Goal: Transaction & Acquisition: Purchase product/service

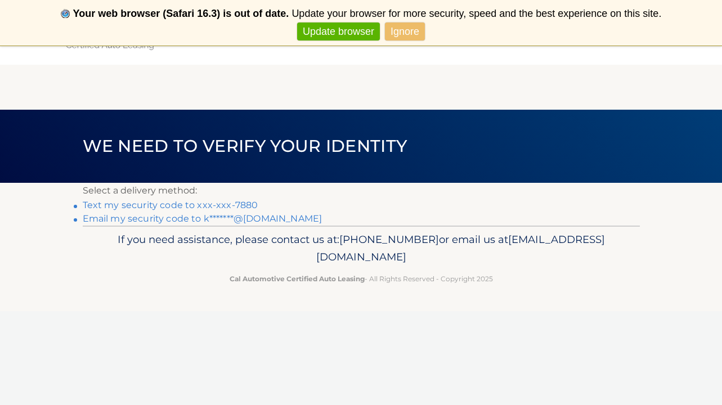
click at [212, 204] on link "Text my security code to xxx-xxx-7880" at bounding box center [171, 205] width 176 height 11
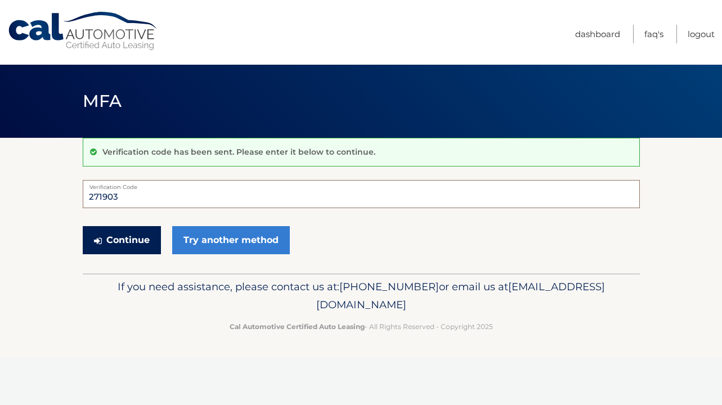
type input "271903"
click at [130, 238] on button "Continue" at bounding box center [122, 240] width 78 height 28
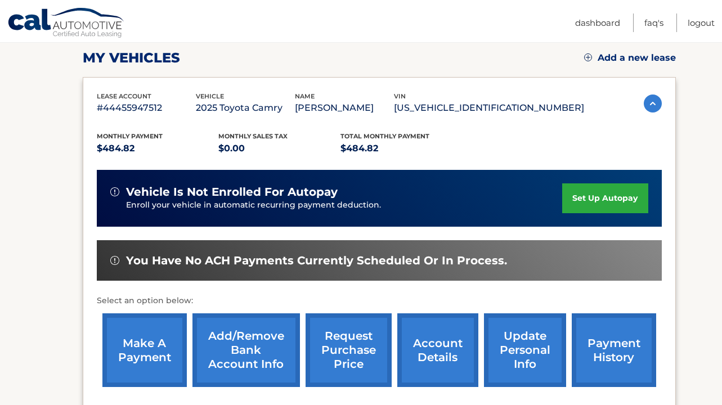
scroll to position [157, 0]
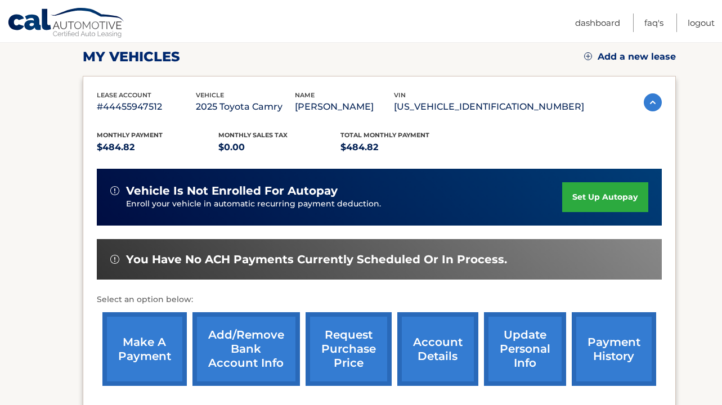
click at [130, 350] on link "make a payment" at bounding box center [144, 349] width 84 height 74
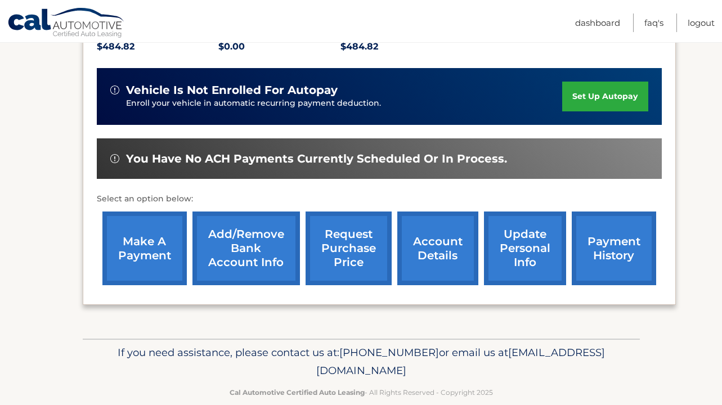
scroll to position [258, 0]
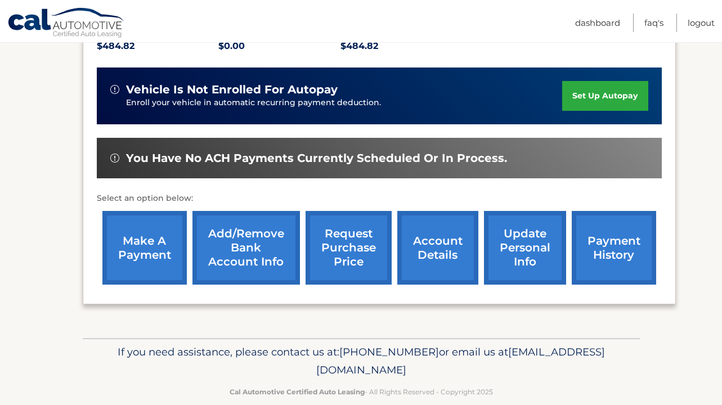
click at [142, 243] on link "make a payment" at bounding box center [144, 248] width 84 height 74
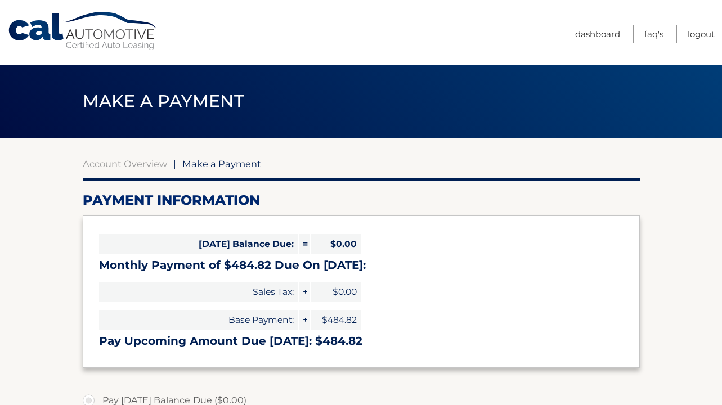
select select "OGY5NWNjYTItNTcxNy00ZjQzLWIzMjctM2FjMTkzMDA1Y2M3"
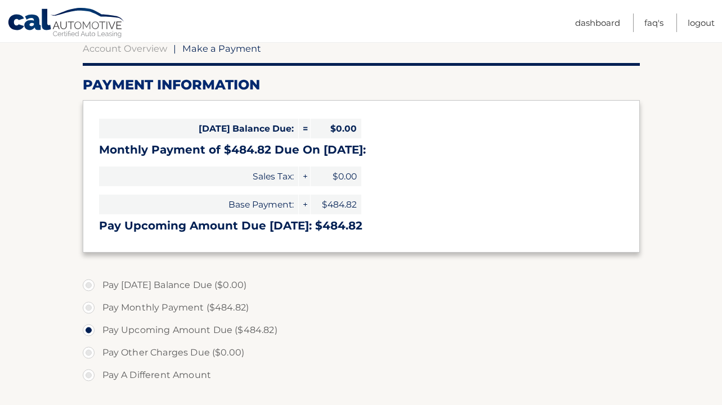
scroll to position [119, 0]
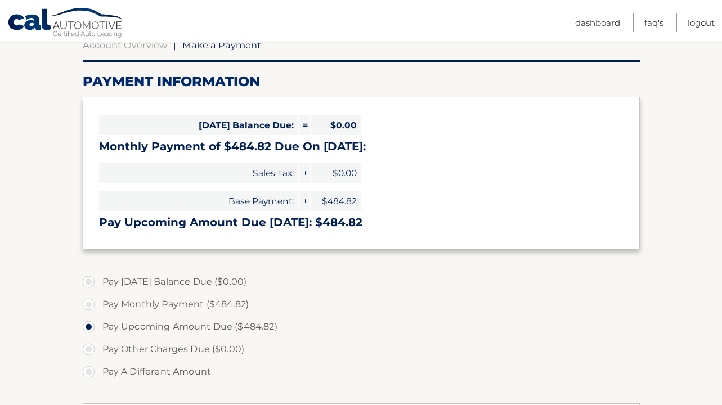
click at [88, 373] on label "Pay A Different Amount" at bounding box center [361, 372] width 557 height 23
click at [88, 373] on input "Pay A Different Amount" at bounding box center [92, 370] width 11 height 18
radio input "true"
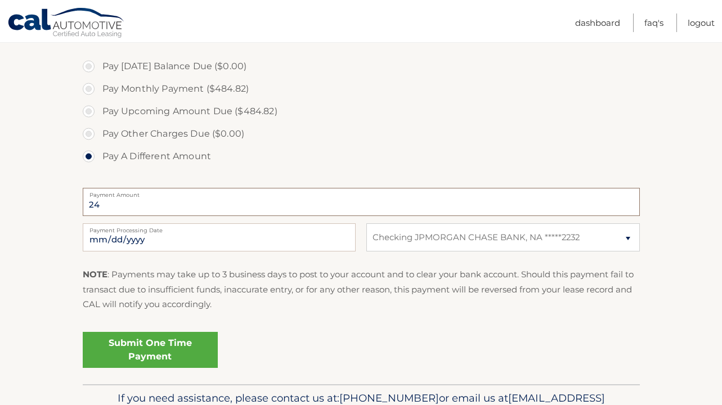
type input "240"
type input "240.00"
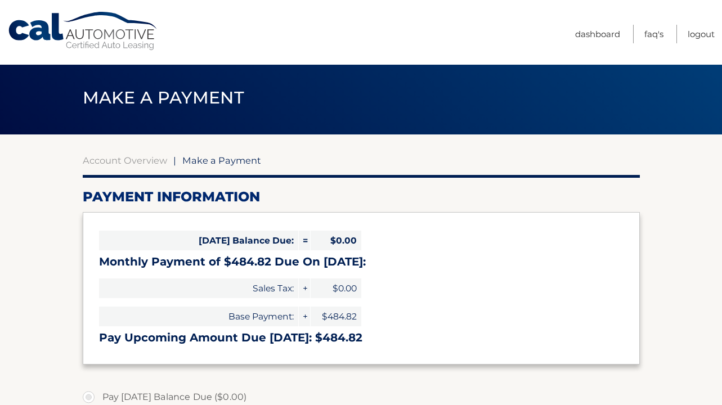
scroll to position [3, 0]
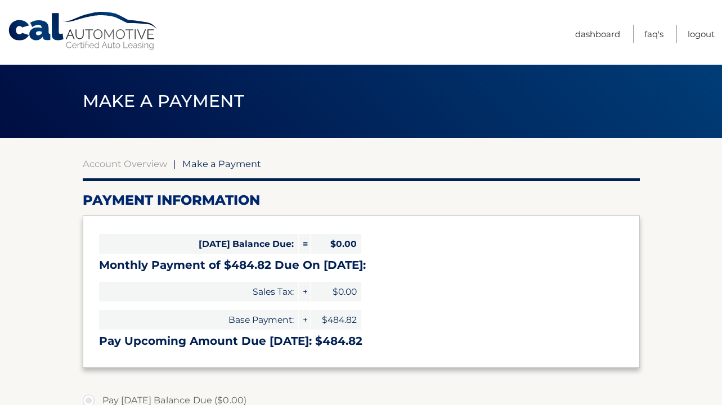
select select "OGY5NWNjYTItNTcxNy00ZjQzLWIzMjctM2FjMTkzMDA1Y2M3"
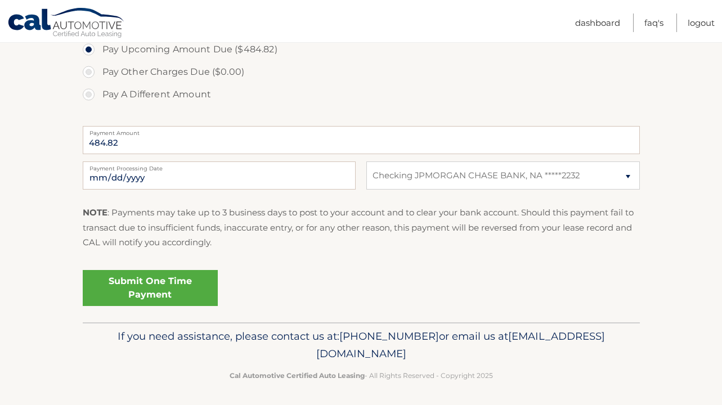
scroll to position [396, 0]
select select "OGY5NWNjYTItNTcxNy00ZjQzLWIzMjctM2FjMTkzMDA1Y2M3"
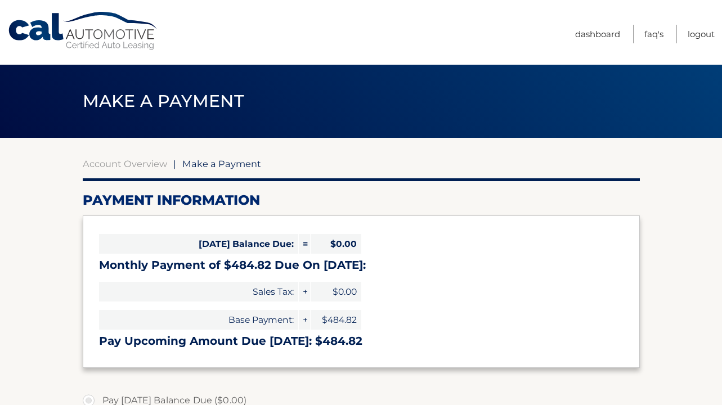
scroll to position [0, 0]
click at [653, 38] on link "FAQ's" at bounding box center [653, 34] width 19 height 19
